Goal: Task Accomplishment & Management: Complete application form

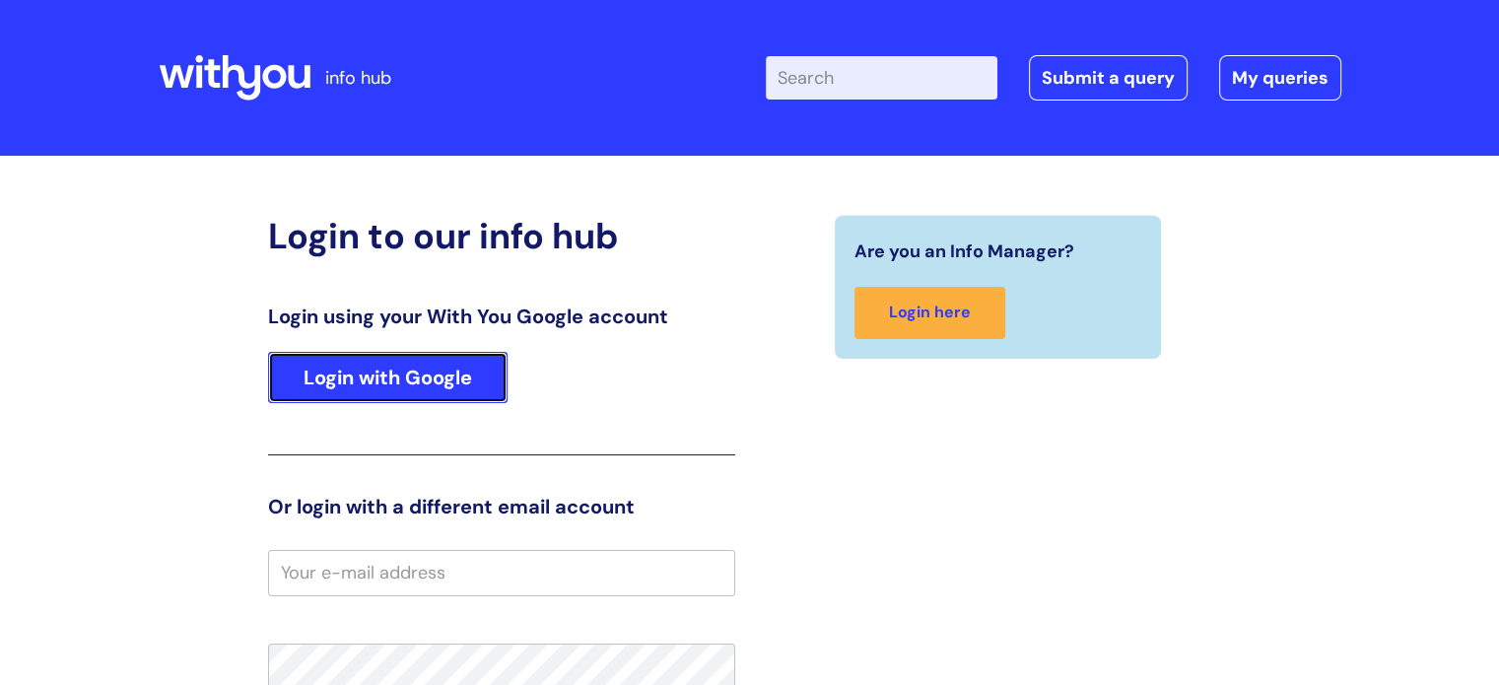
click at [447, 385] on link "Login with Google" at bounding box center [387, 377] width 239 height 51
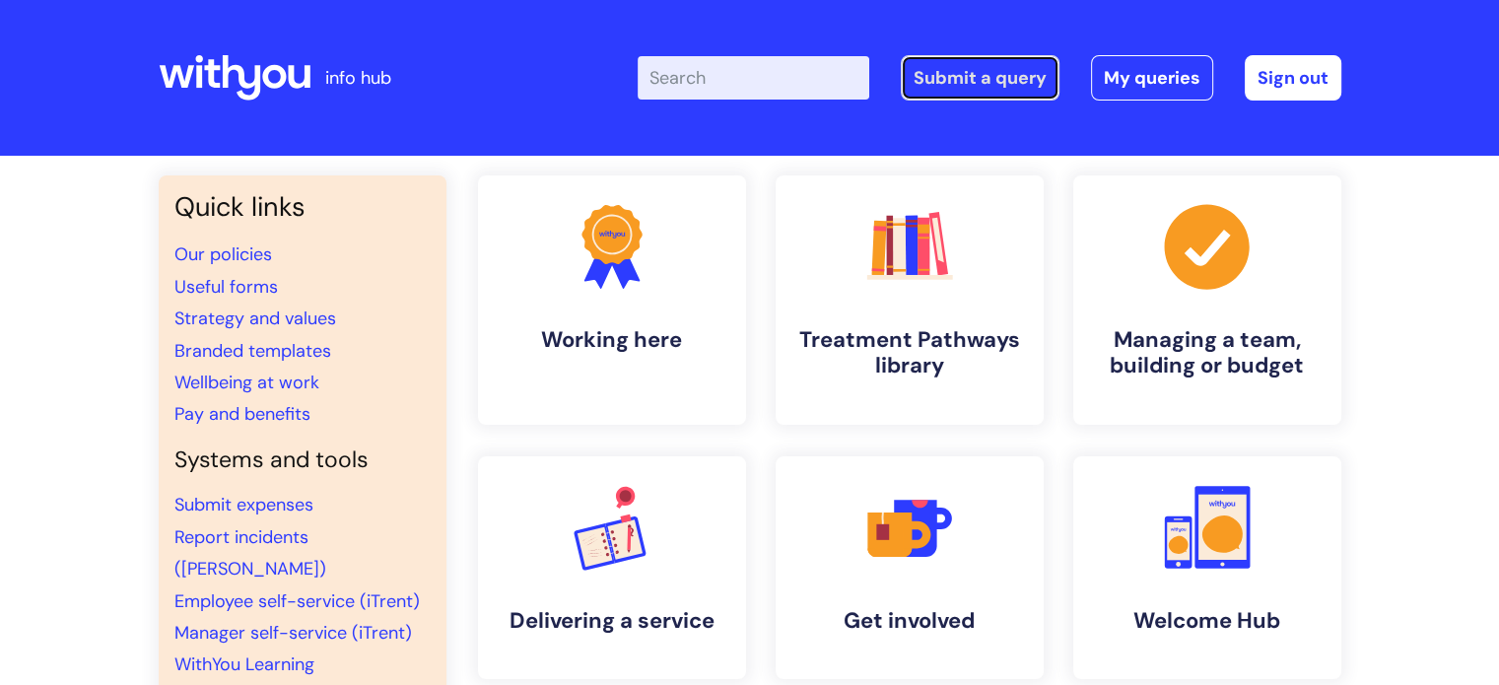
click at [950, 89] on link "Submit a query" at bounding box center [980, 77] width 159 height 45
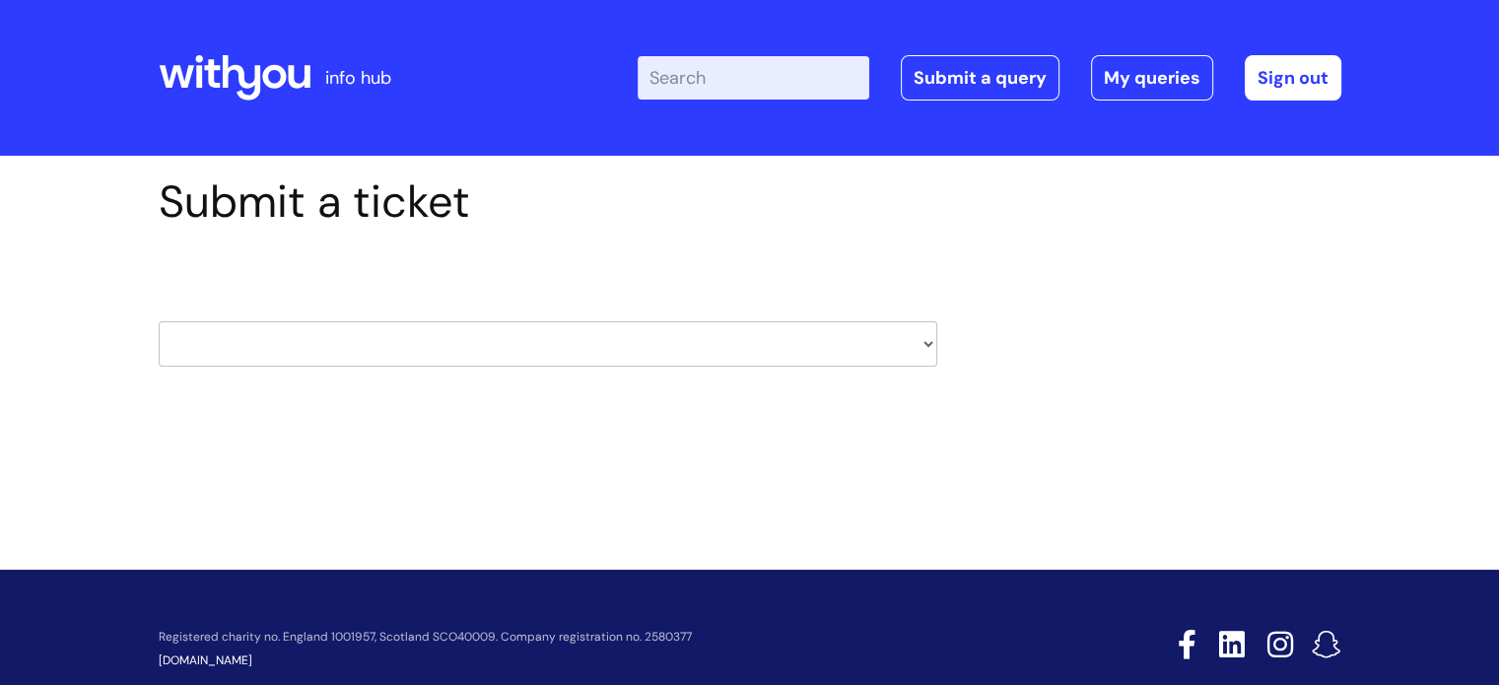
click at [269, 346] on select "HR / People IT and Support Clinical Drug Alerts Finance Accounts Data Support T…" at bounding box center [548, 343] width 779 height 45
select select "data_support_team"
click at [159, 321] on select "HR / People IT and Support Clinical Drug Alerts Finance Accounts Data Support T…" at bounding box center [548, 343] width 779 height 45
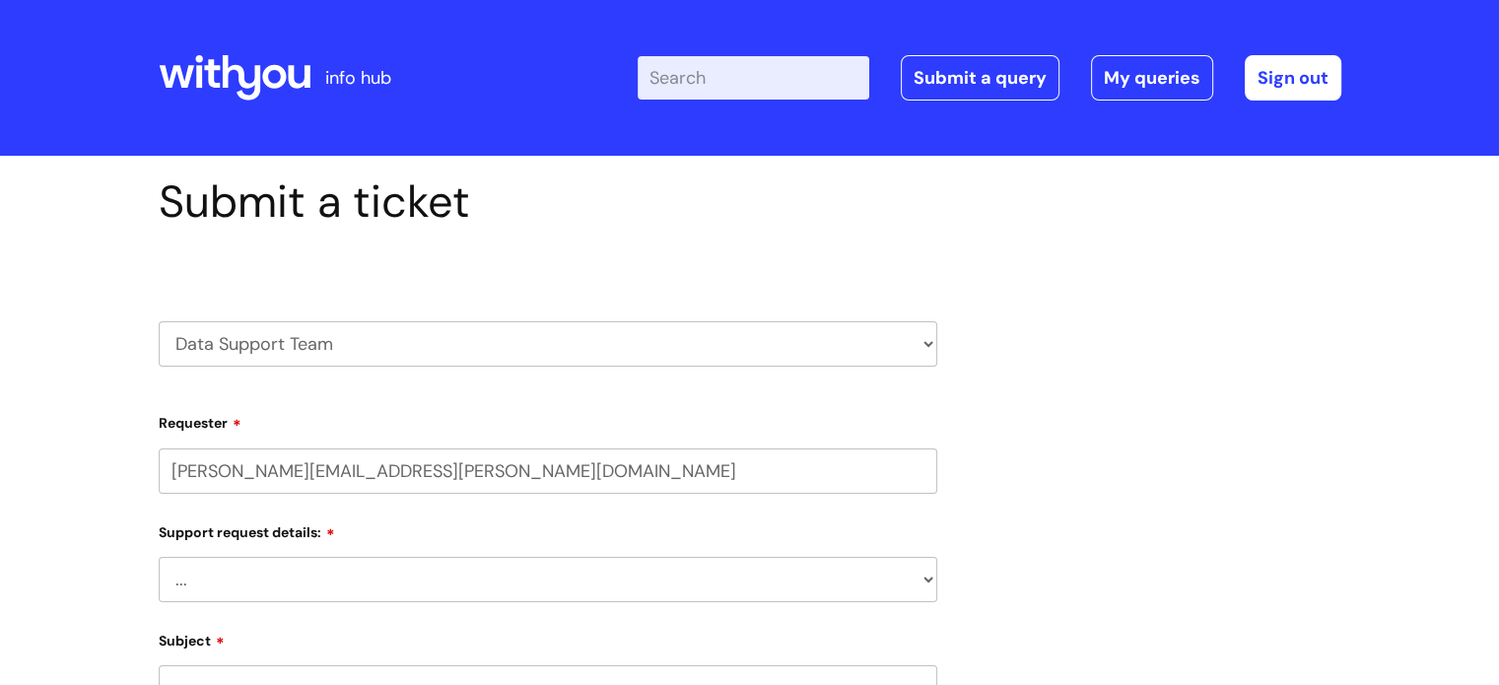
select select "80004286532"
click at [275, 350] on select "HR / People IT and Support Clinical Drug Alerts Finance Accounts Data Support T…" at bounding box center [548, 343] width 779 height 45
select select "finance_accounts"
click at [159, 321] on select "HR / People IT and Support Clinical Drug Alerts Finance Accounts Data Support T…" at bounding box center [548, 343] width 779 height 45
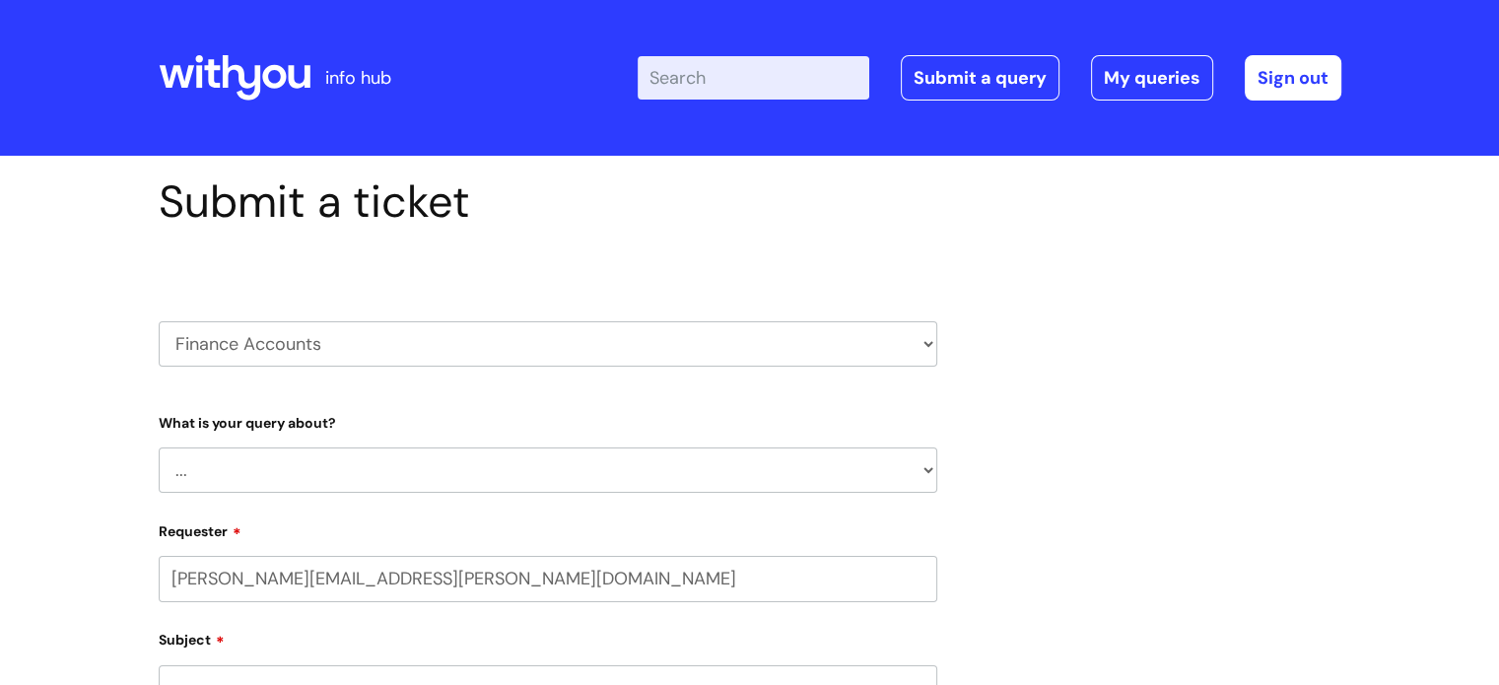
select select "80004286532"
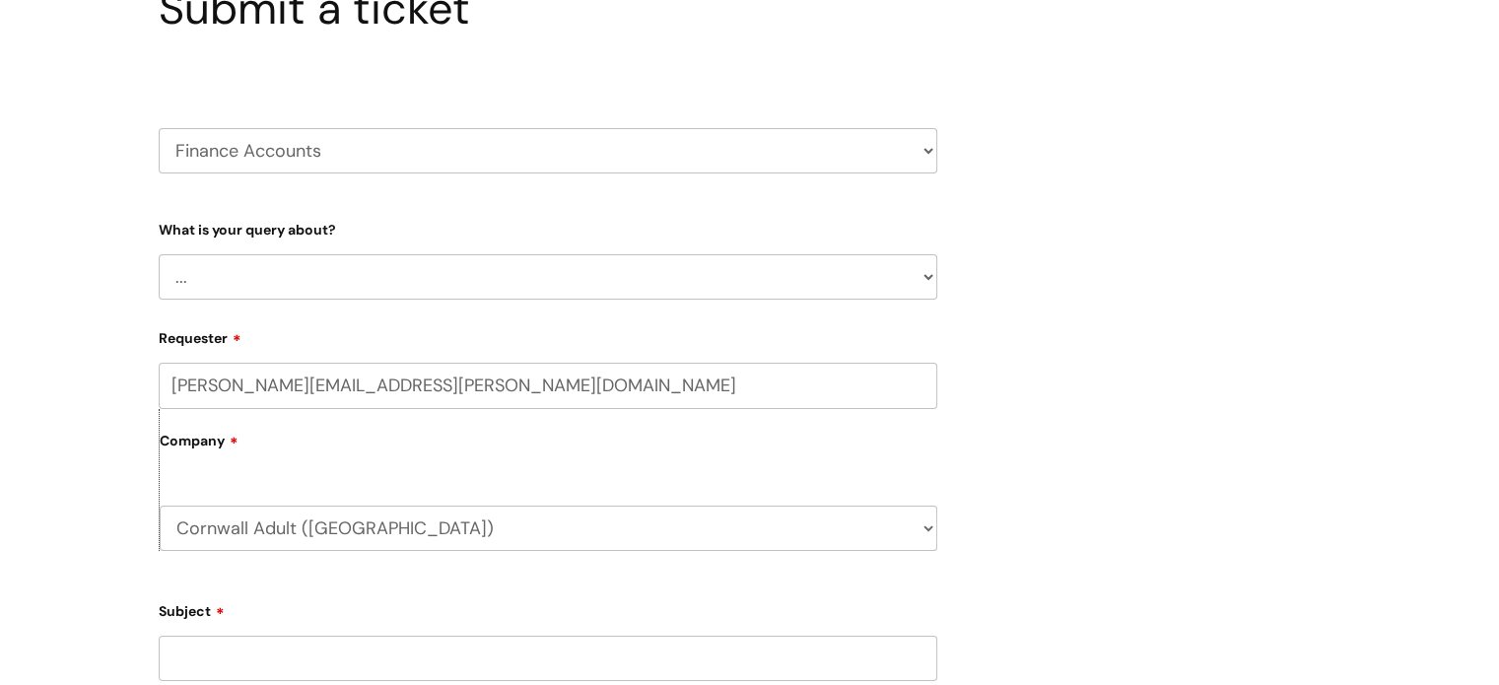
scroll to position [197, 0]
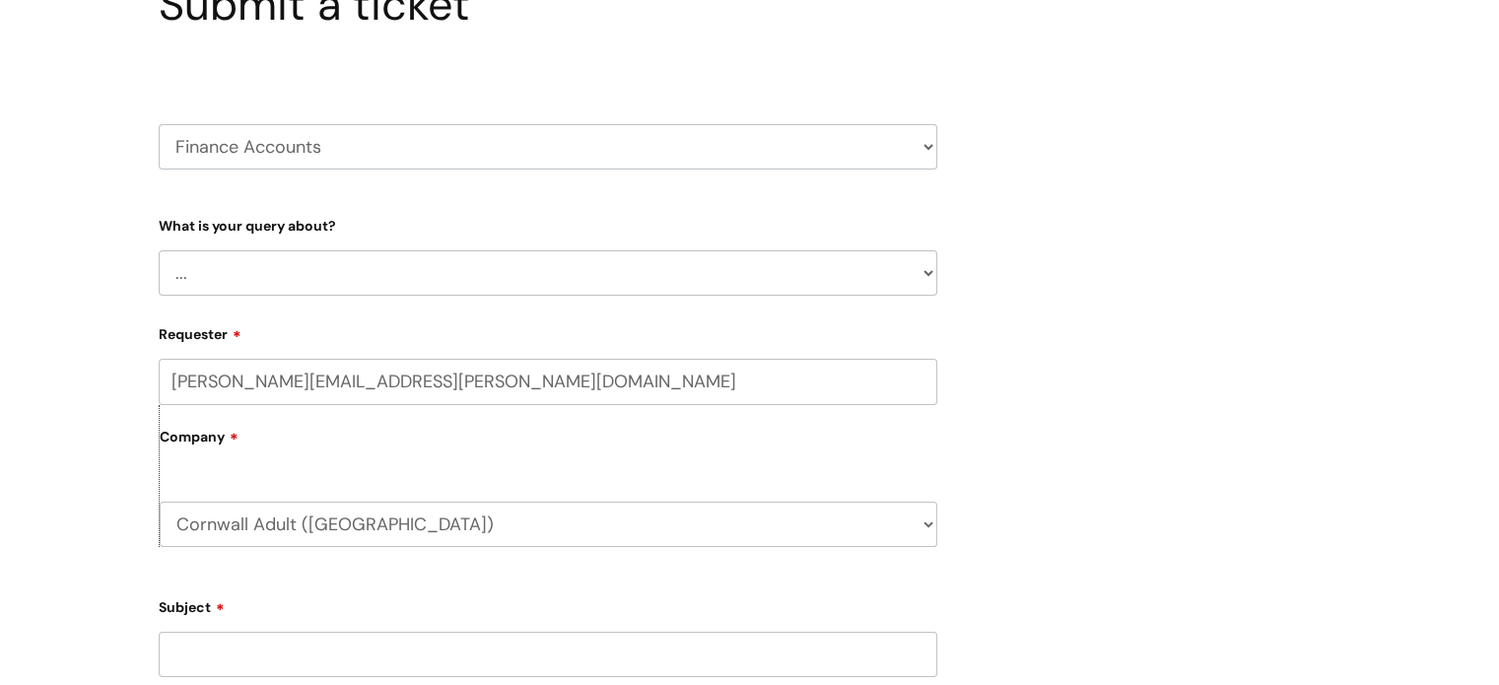
click at [244, 251] on select "... Finance Systems Finance Requests (inc. Expenses) Invoices Research" at bounding box center [548, 272] width 779 height 45
select select "Invoices"
click at [159, 250] on select "... Finance Systems Finance Requests (inc. Expenses) Invoices Research" at bounding box center [548, 272] width 779 height 45
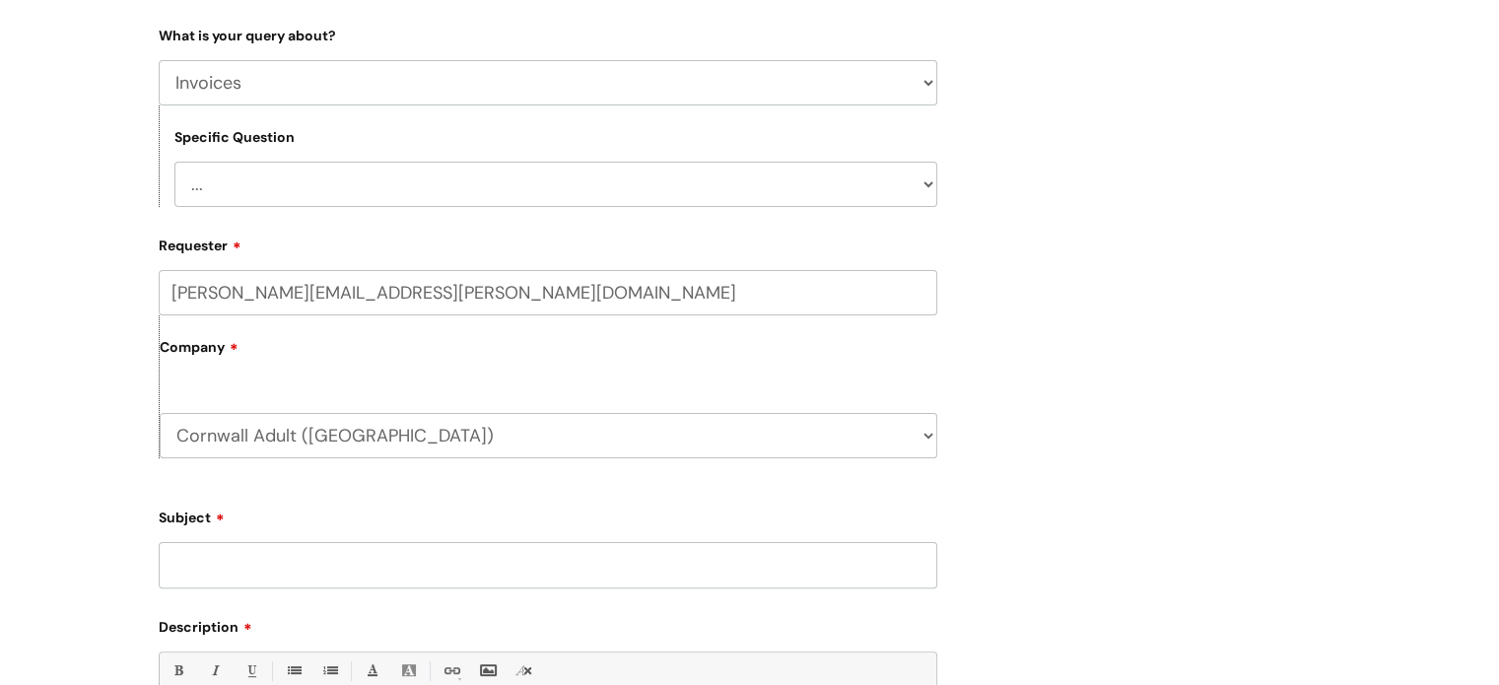
scroll to position [394, 0]
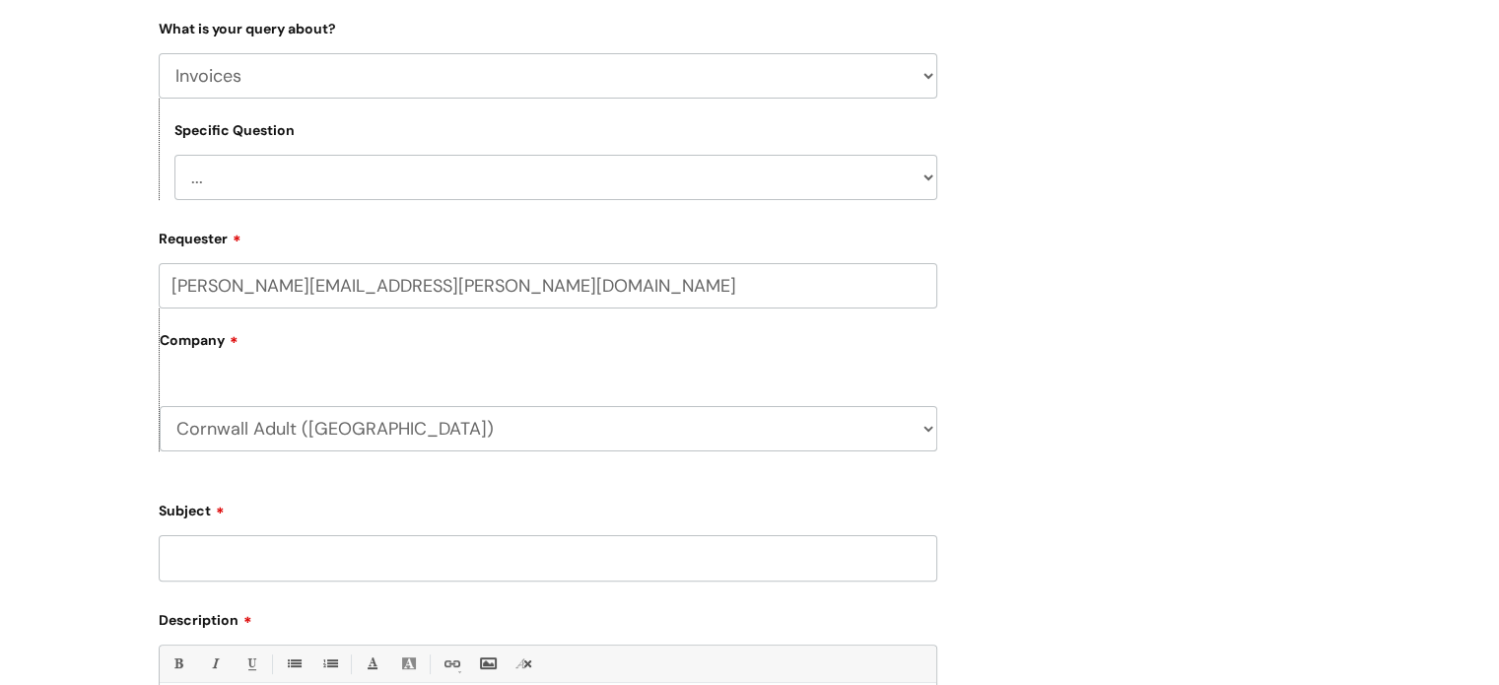
click at [255, 177] on select "... Customer Invoice Supplier Invoices" at bounding box center [555, 177] width 763 height 45
select select "Supplier Invoices"
click at [174, 155] on select "... Customer Invoice Supplier Invoices" at bounding box center [555, 177] width 763 height 45
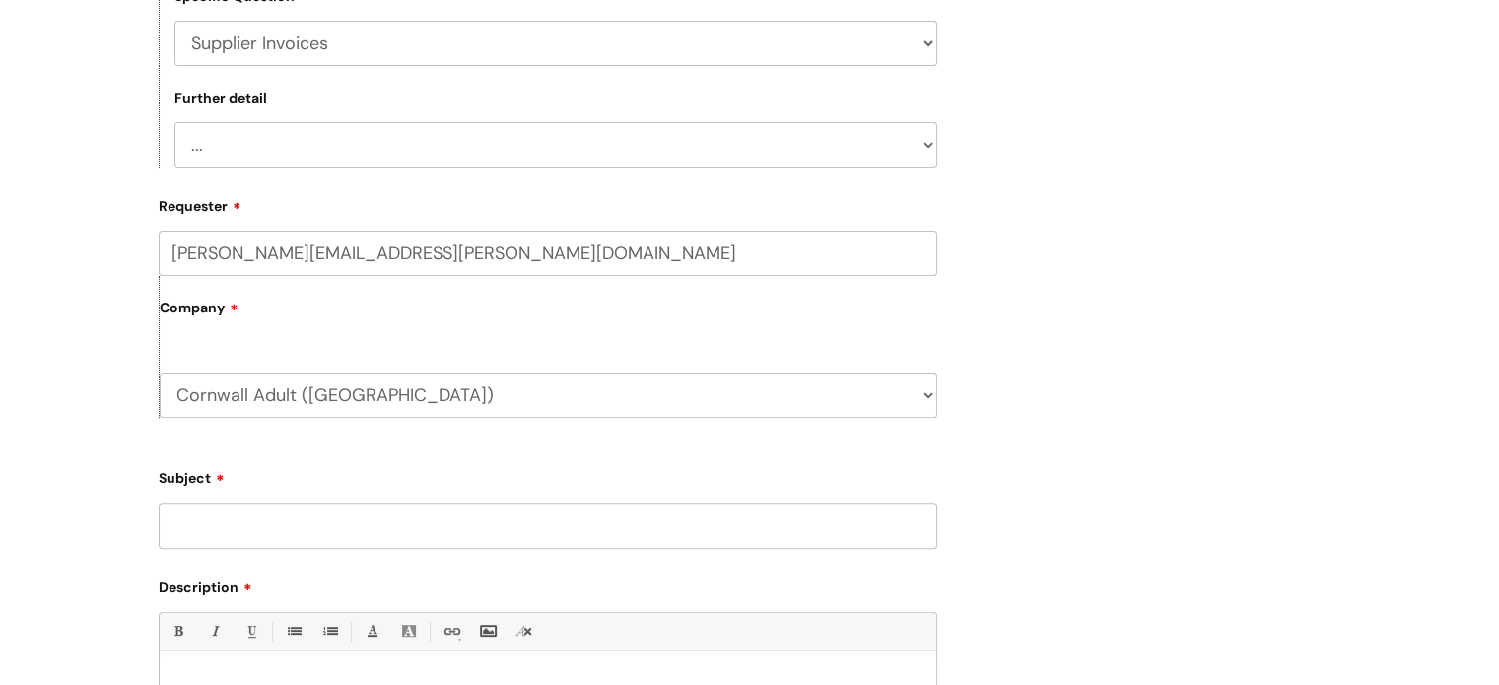
scroll to position [591, 0]
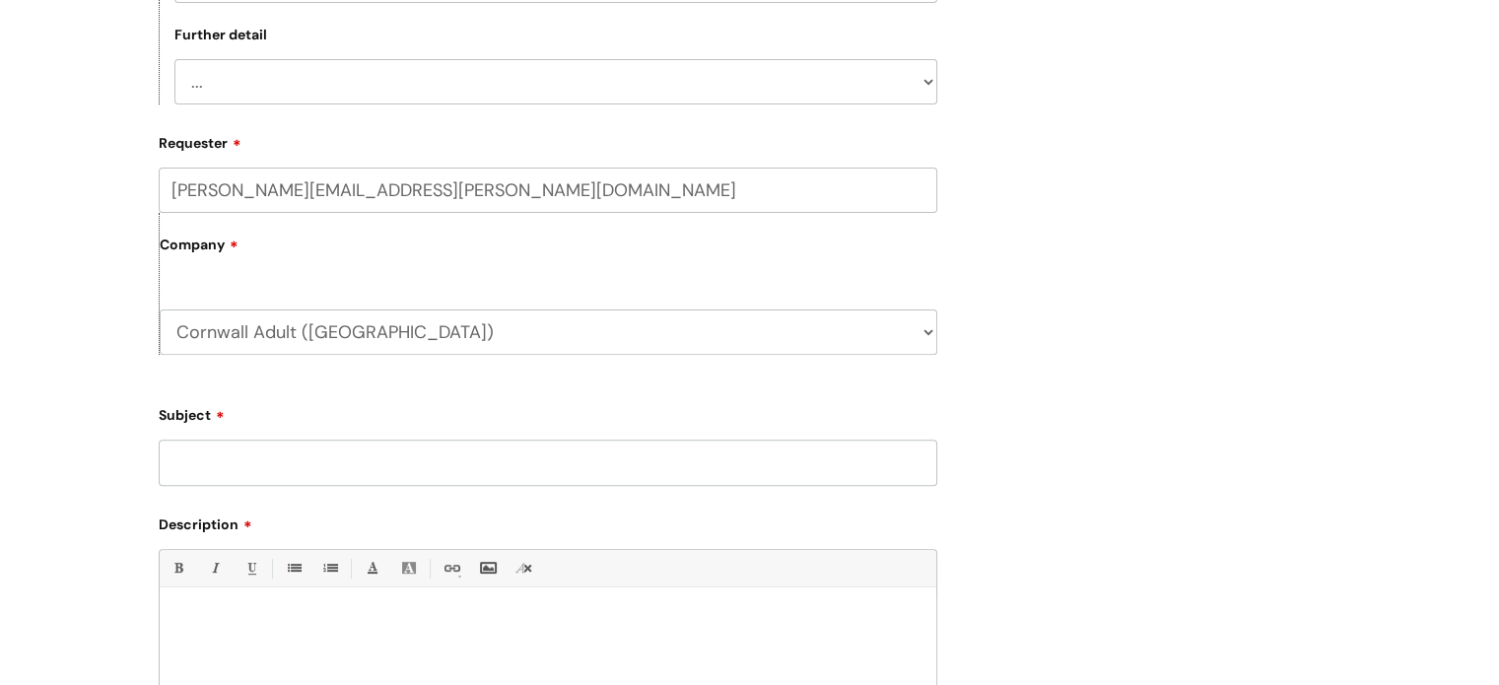
click at [217, 86] on select "... Invoices to add to Basware Payment Dates Remittance advice requests Urgent …" at bounding box center [555, 81] width 763 height 45
select select "Invoices to add to Basware"
click at [174, 59] on select "... Invoices to add to Basware Payment Dates Remittance advice requests Urgent …" at bounding box center [555, 81] width 763 height 45
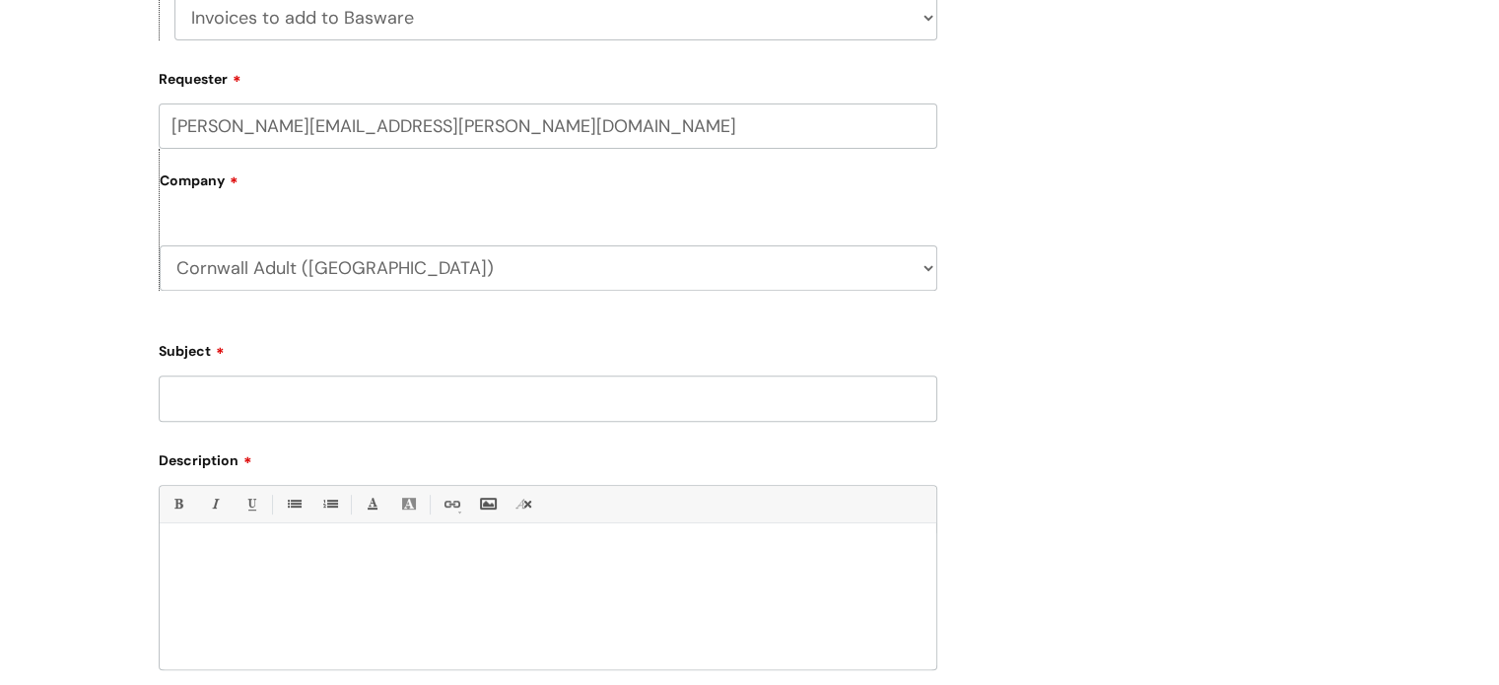
scroll to position [788, 0]
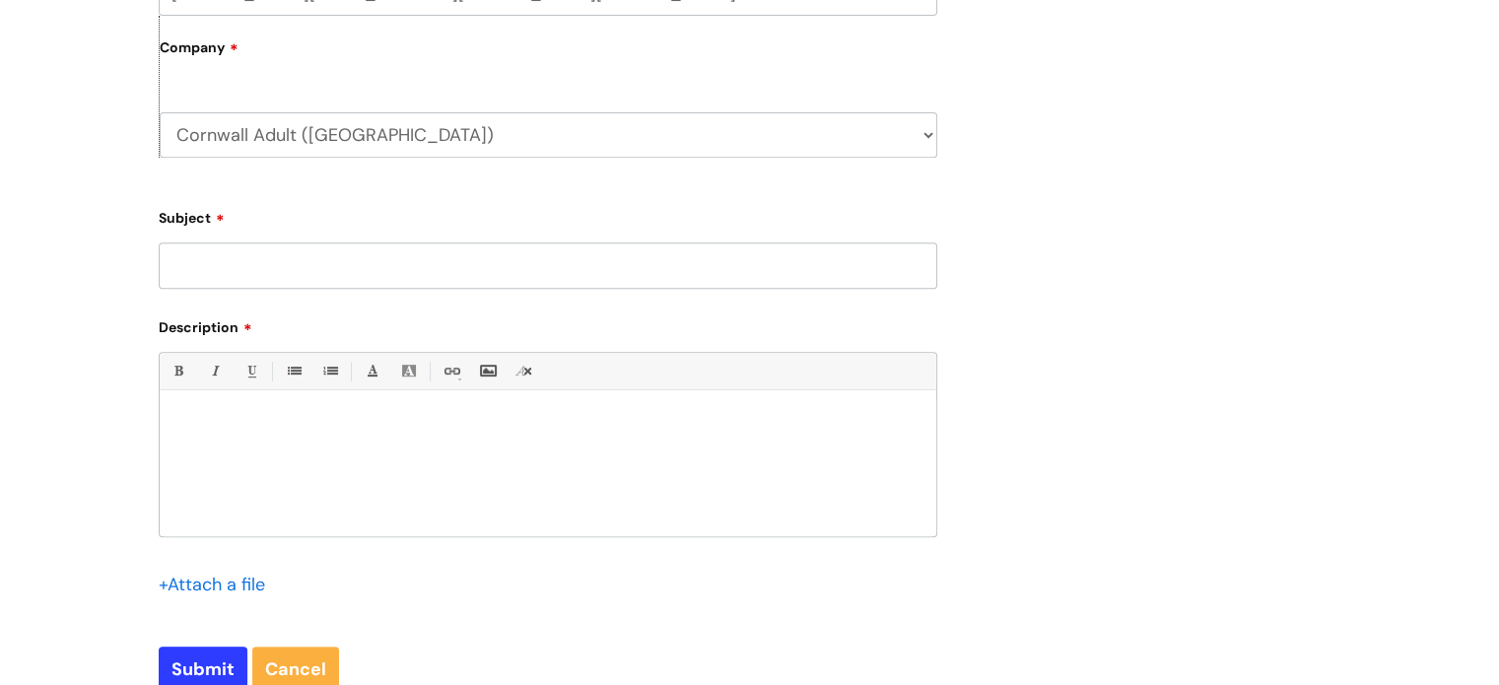
click at [259, 275] on input "Subject" at bounding box center [548, 264] width 779 height 45
type input "Invoice to add"
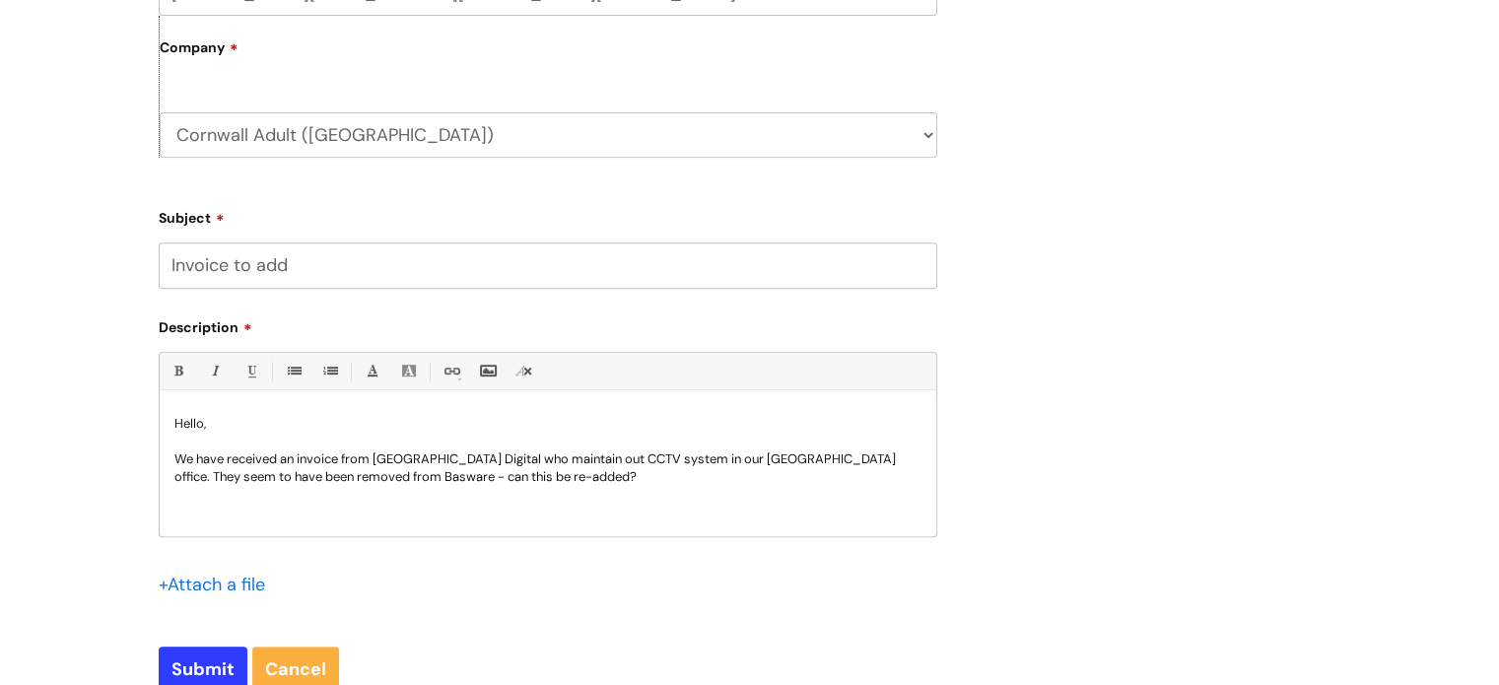
click at [560, 481] on p "We have received an invoice from South West Digital who maintain out CCTV syste…" at bounding box center [547, 467] width 747 height 35
click at [194, 661] on input "Submit" at bounding box center [203, 668] width 89 height 45
type input "Please Wait..."
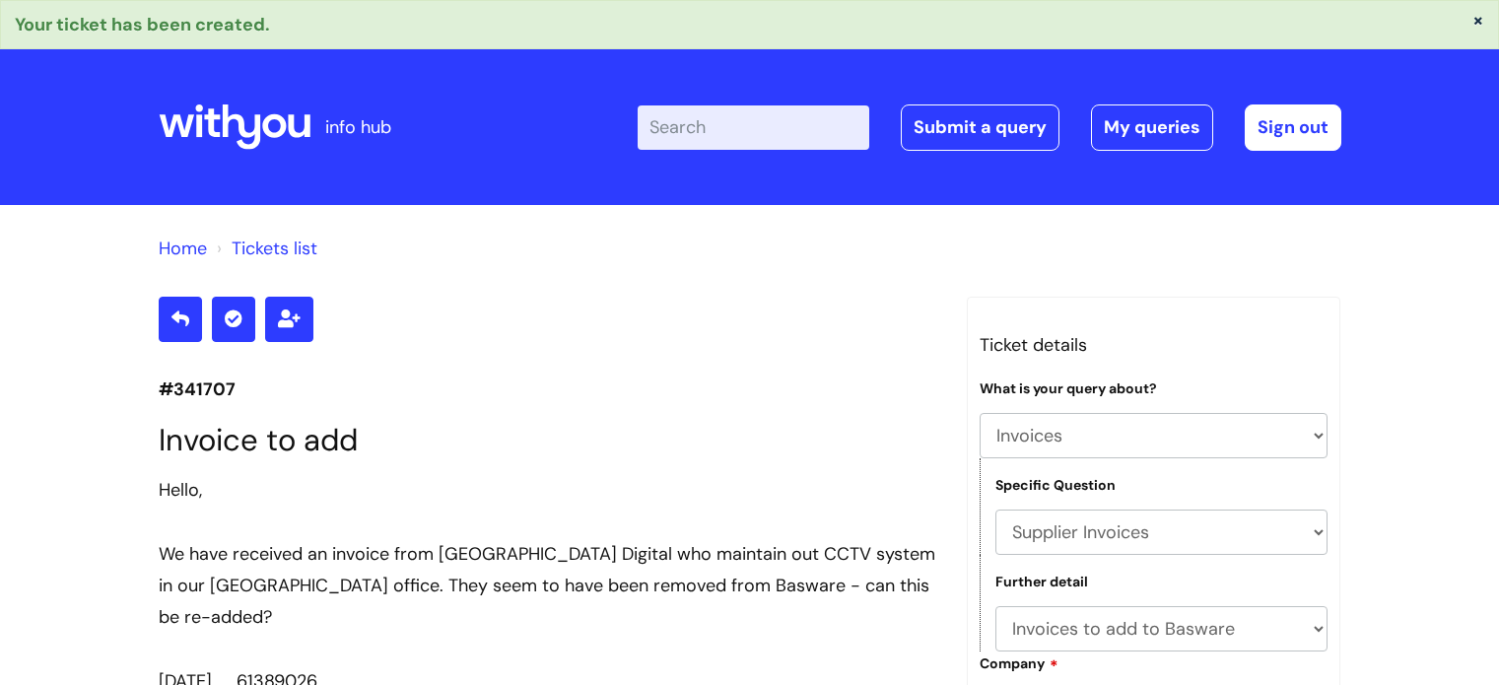
select select "Invoices"
select select "Supplier Invoices"
select select "Invoices to add to Basware"
